Goal: Information Seeking & Learning: Find specific fact

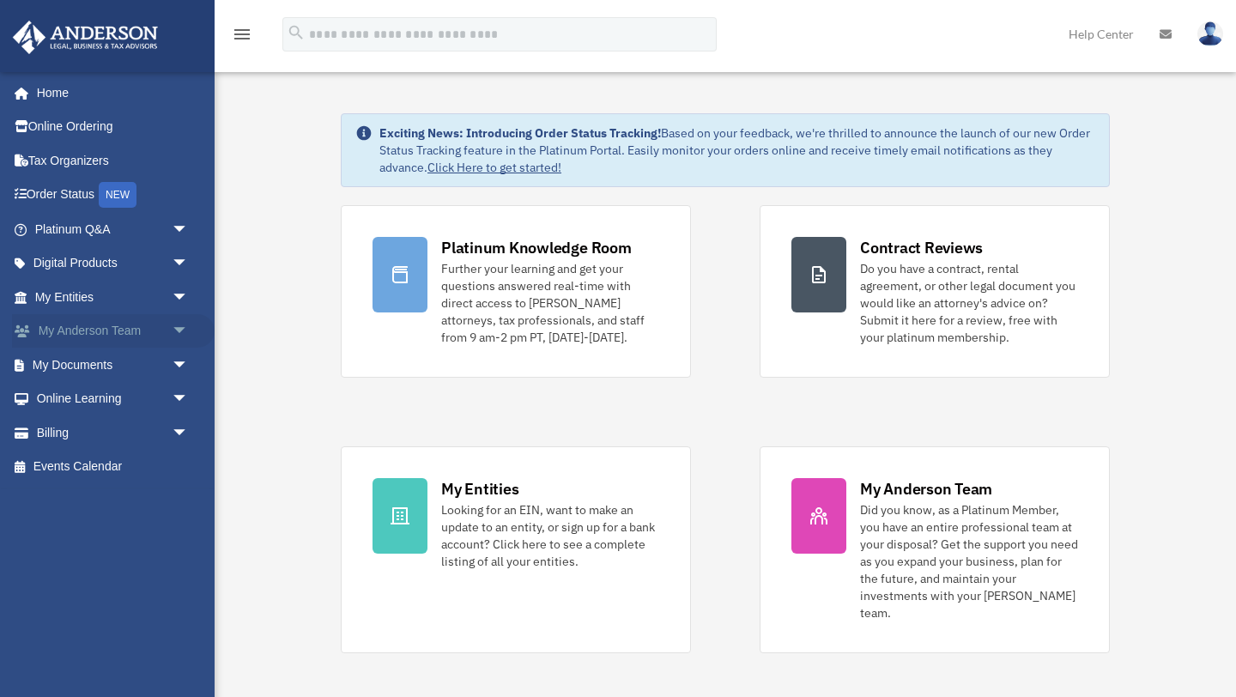
click at [148, 320] on link "My [PERSON_NAME] Team arrow_drop_down" at bounding box center [113, 331] width 202 height 34
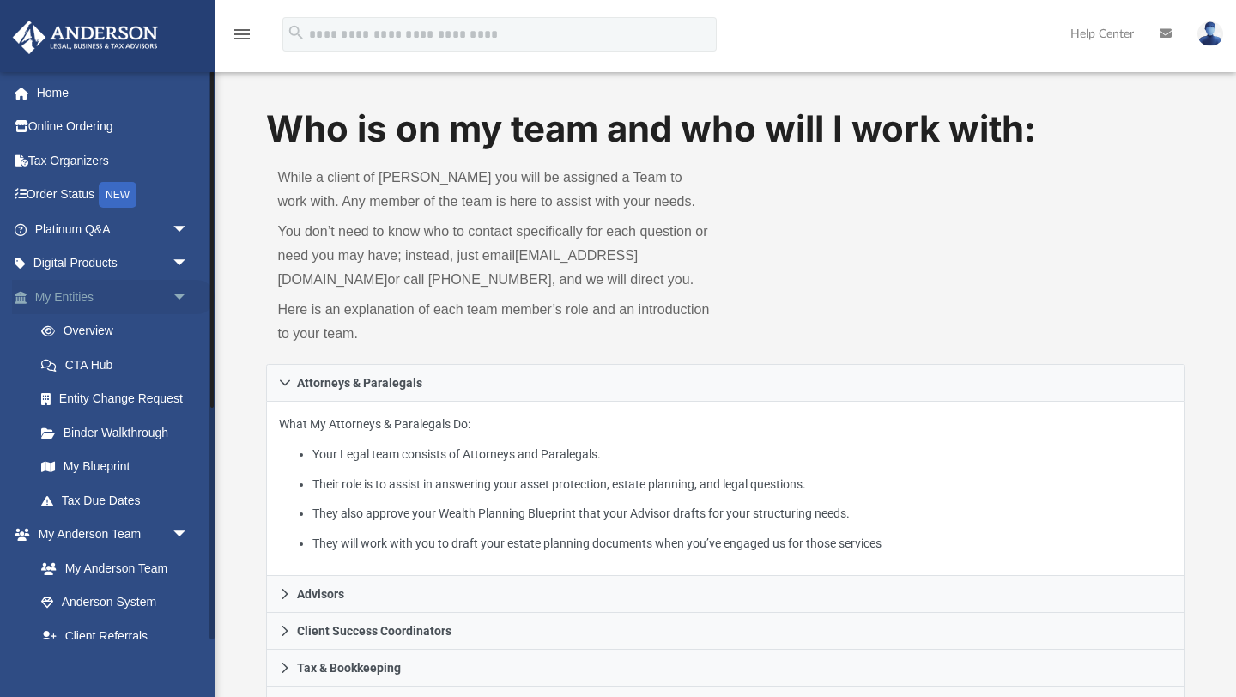
click at [179, 298] on span "arrow_drop_down" at bounding box center [189, 297] width 34 height 35
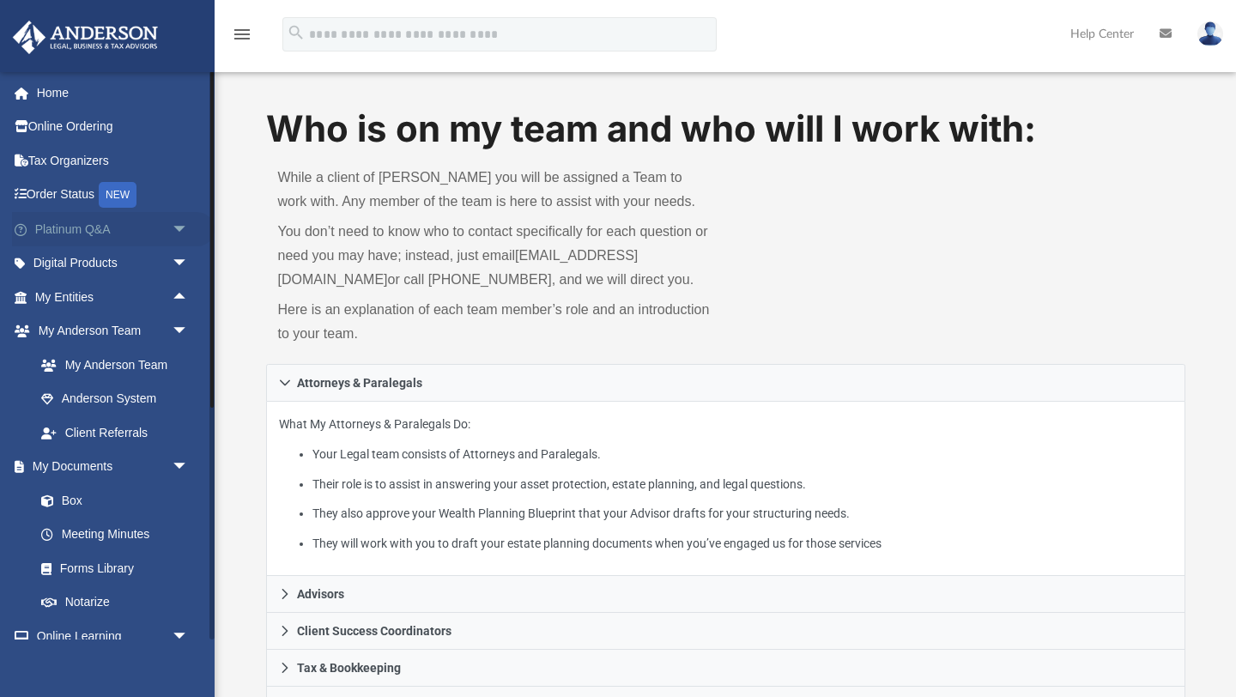
click at [184, 231] on span "arrow_drop_down" at bounding box center [189, 229] width 34 height 35
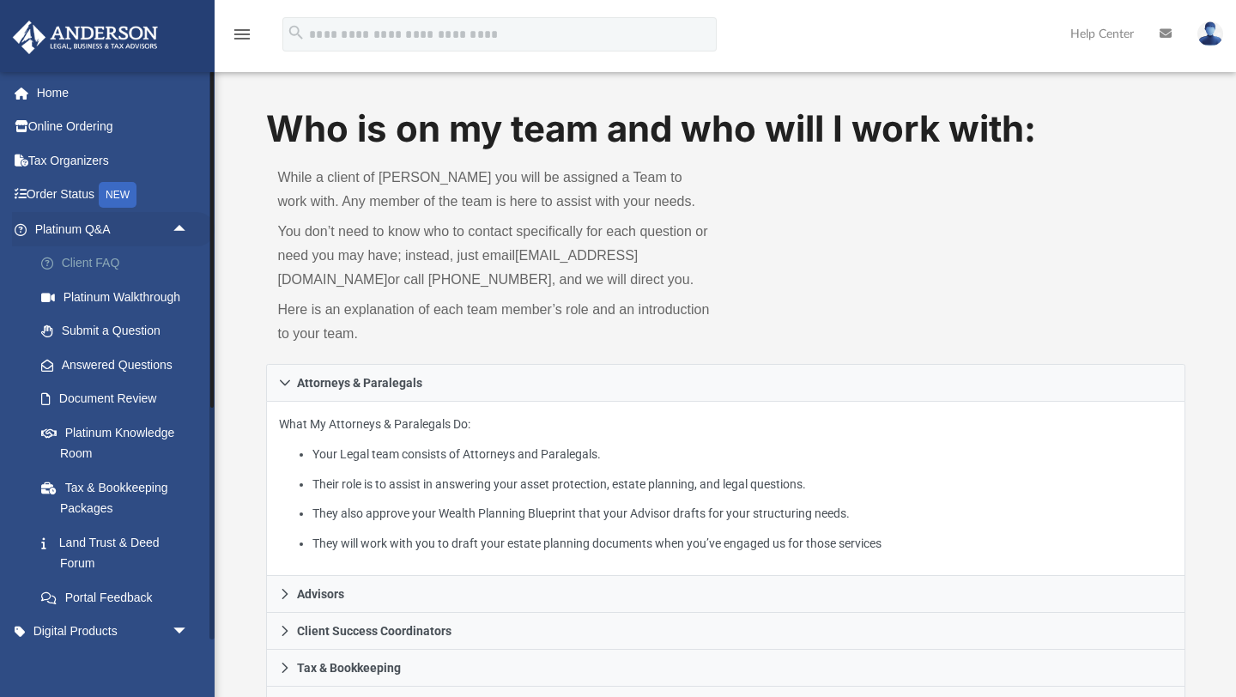
click at [154, 261] on link "Client FAQ" at bounding box center [119, 263] width 190 height 34
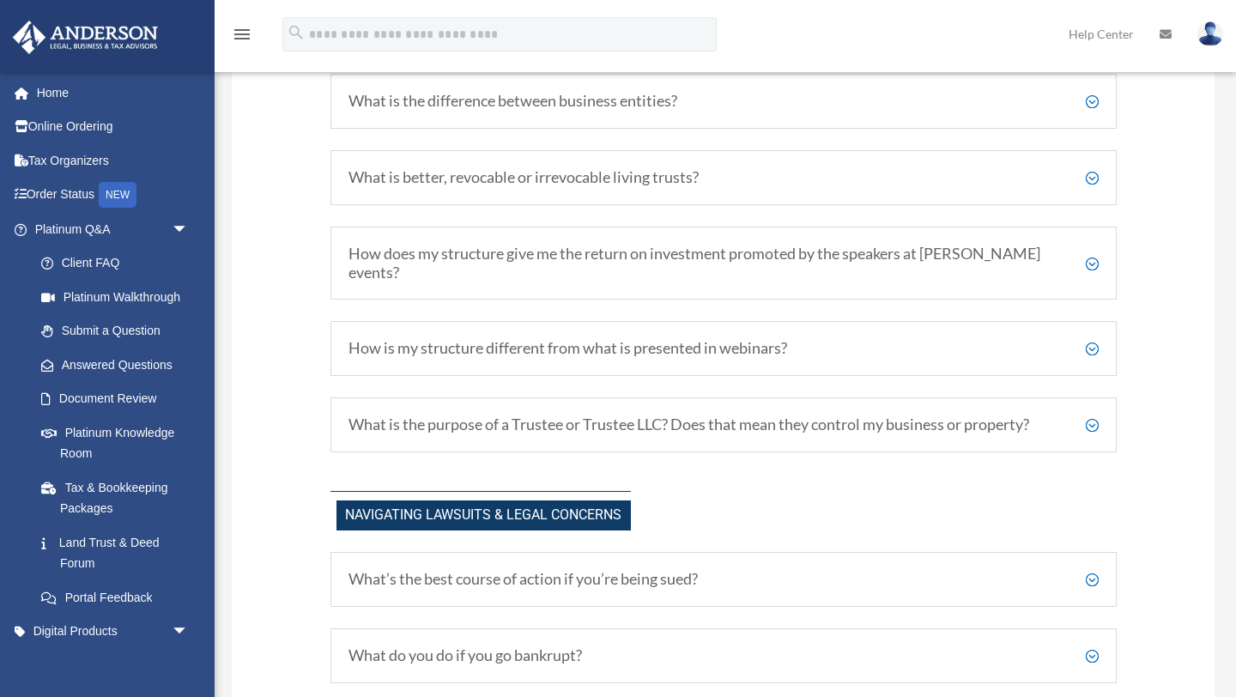
scroll to position [988, 0]
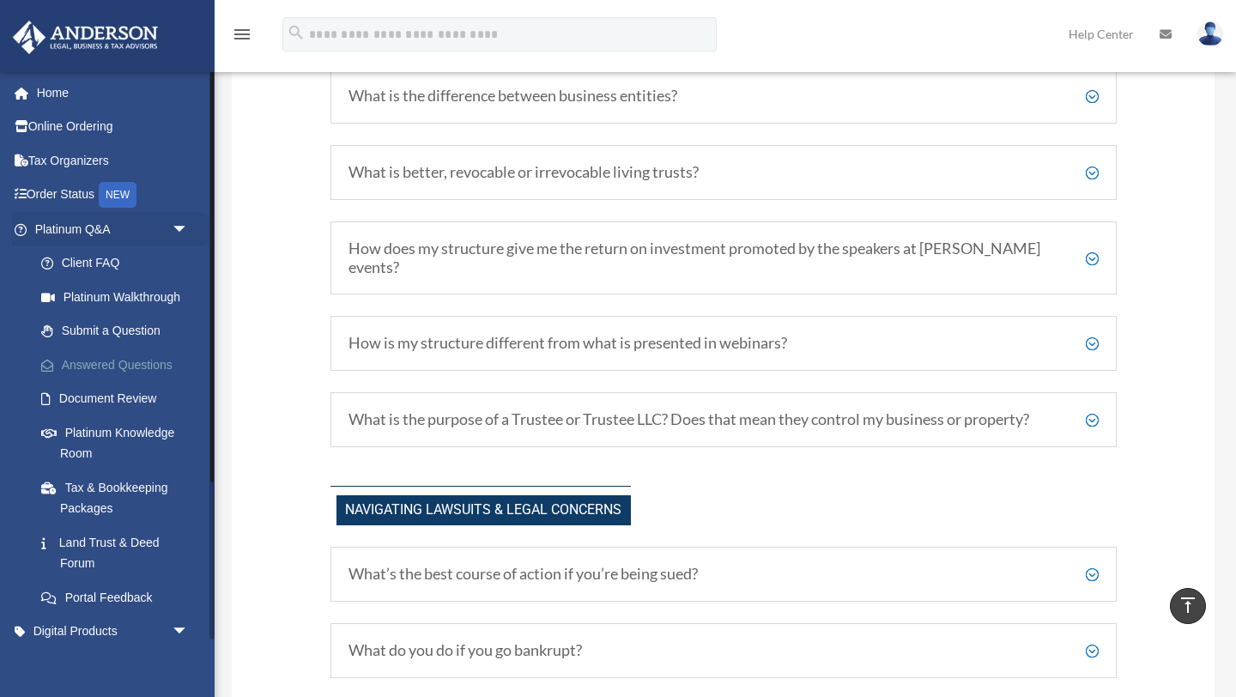
click at [138, 369] on link "Answered Questions" at bounding box center [119, 364] width 190 height 34
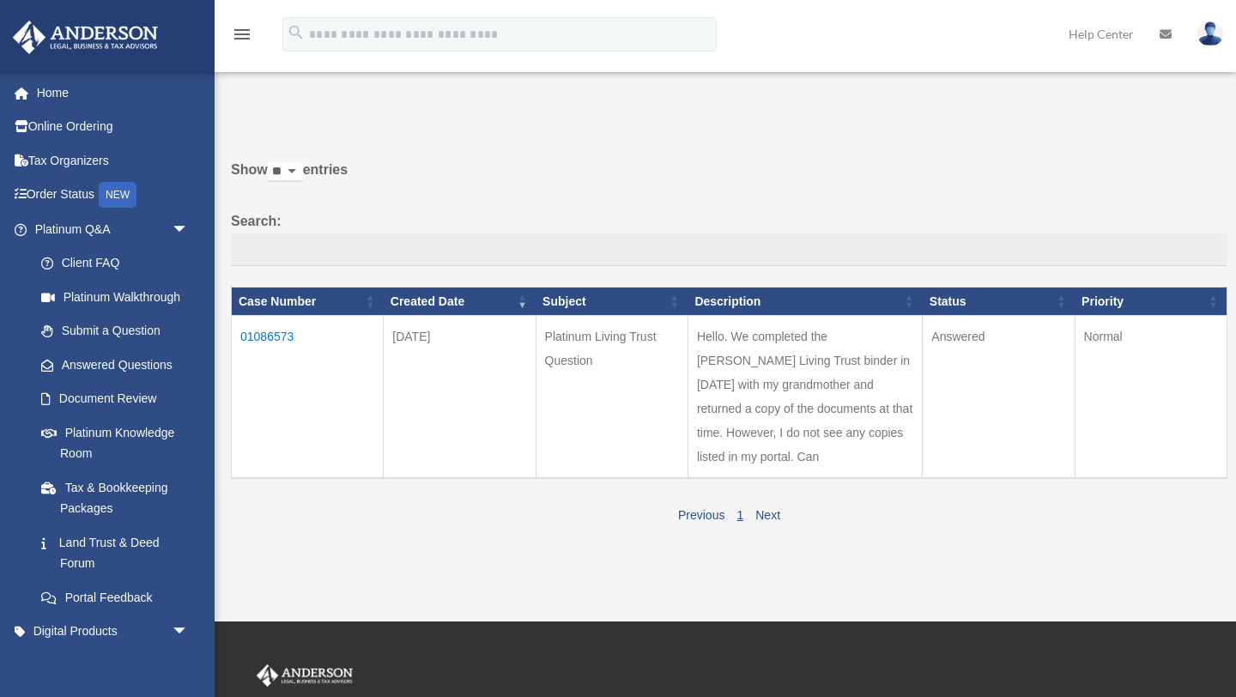
click at [940, 339] on td "Answered" at bounding box center [998, 397] width 152 height 163
click at [260, 335] on td "01086573" at bounding box center [308, 397] width 152 height 163
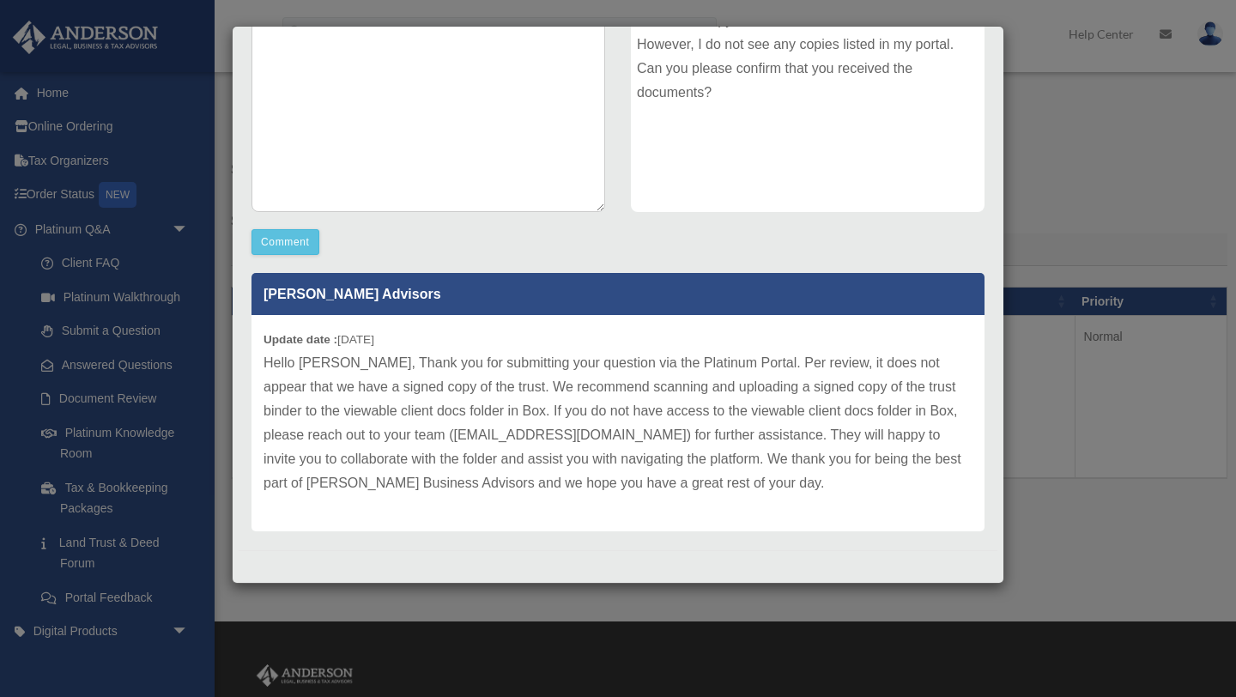
scroll to position [321, 0]
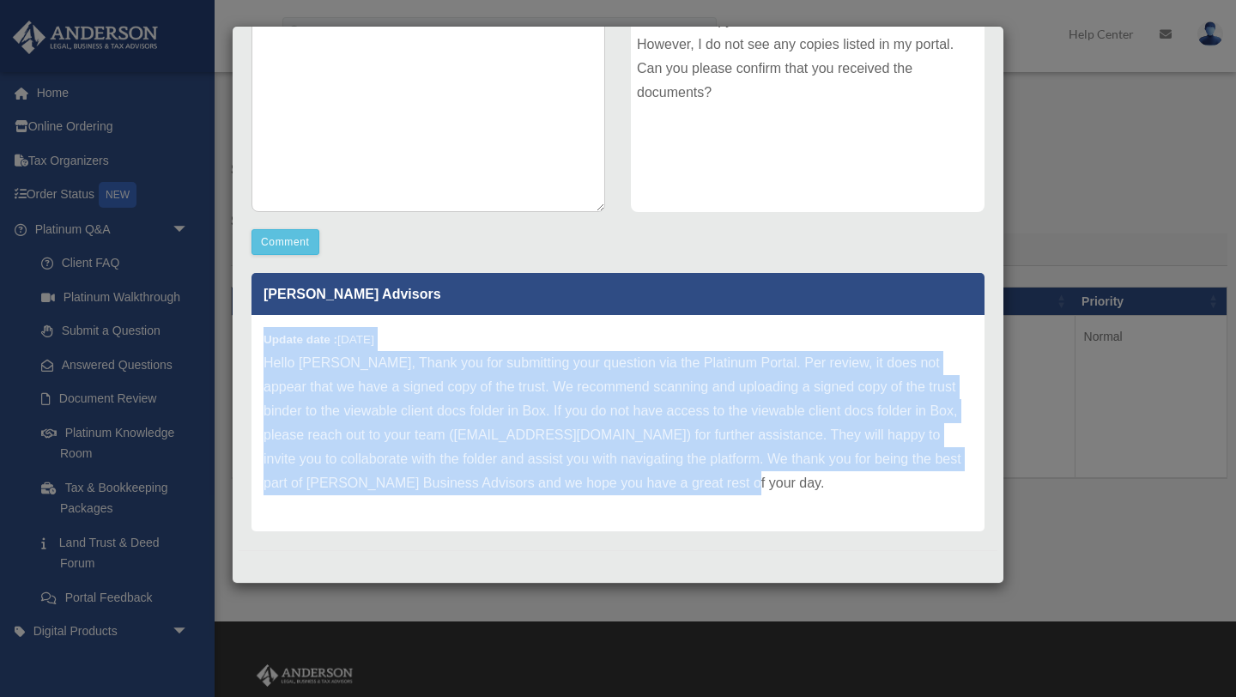
drag, startPoint x: 743, startPoint y: 492, endPoint x: 259, endPoint y: 316, distance: 515.2
click at [259, 316] on div "Update date : 08-25-2025 Hello Danielle, Thank you for submitting your question…" at bounding box center [617, 423] width 733 height 216
copy div "Update date : 08-25-2025 Hello Danielle, Thank you for submitting your question…"
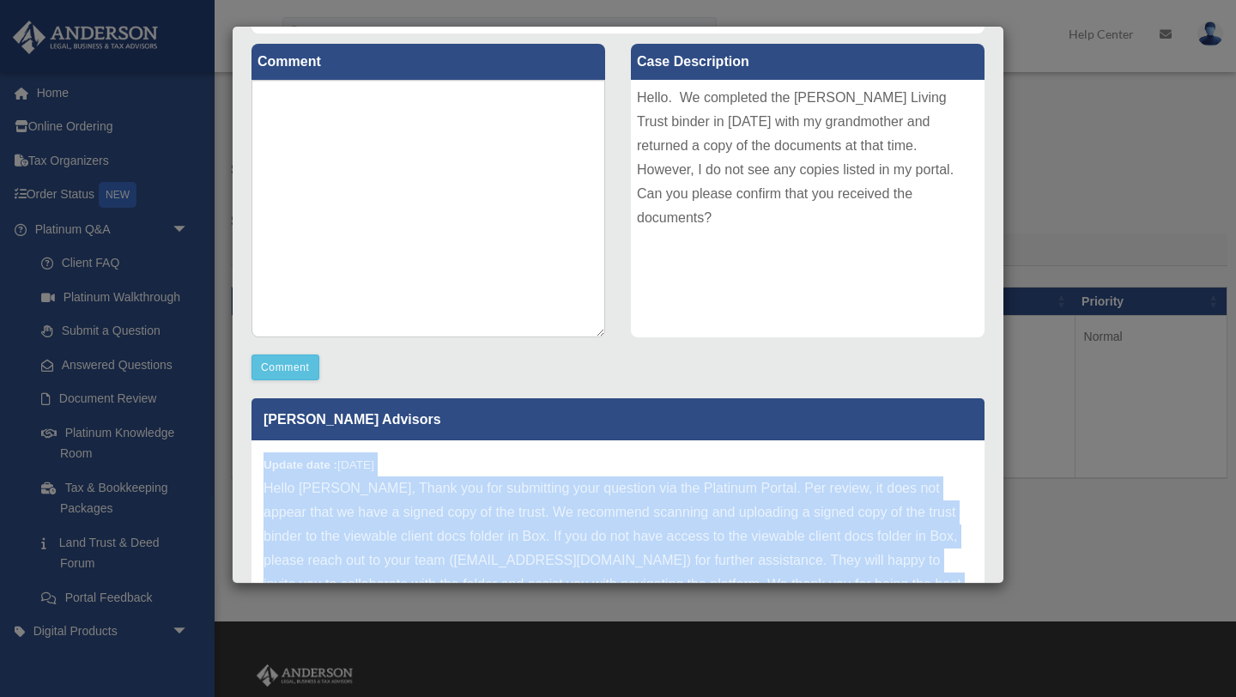
scroll to position [0, 0]
